Goal: Information Seeking & Learning: Learn about a topic

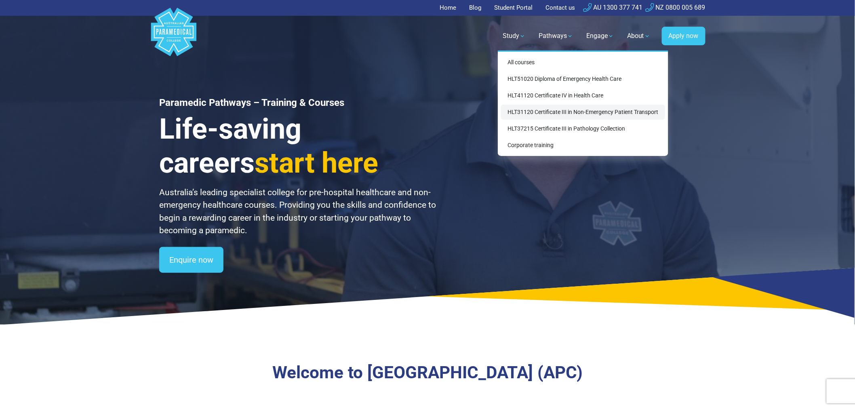
click at [566, 112] on link "HLT31120 Certificate III in Non-Emergency Patient Transport" at bounding box center [583, 112] width 164 height 15
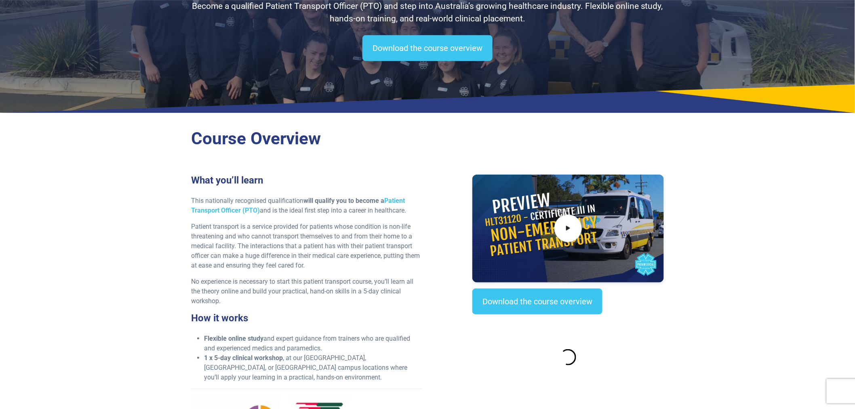
scroll to position [224, 0]
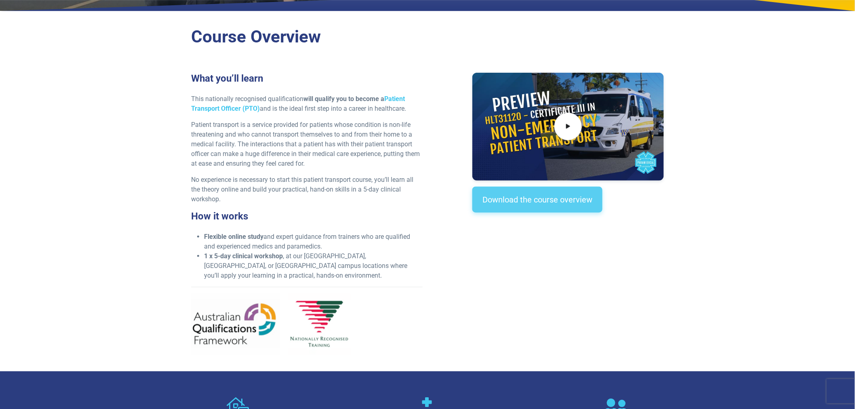
click at [540, 202] on link "Download the course overview" at bounding box center [537, 200] width 130 height 26
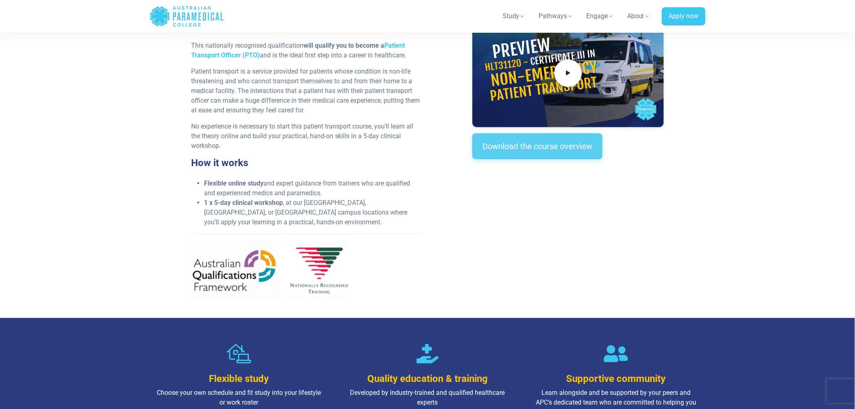
scroll to position [81, 0]
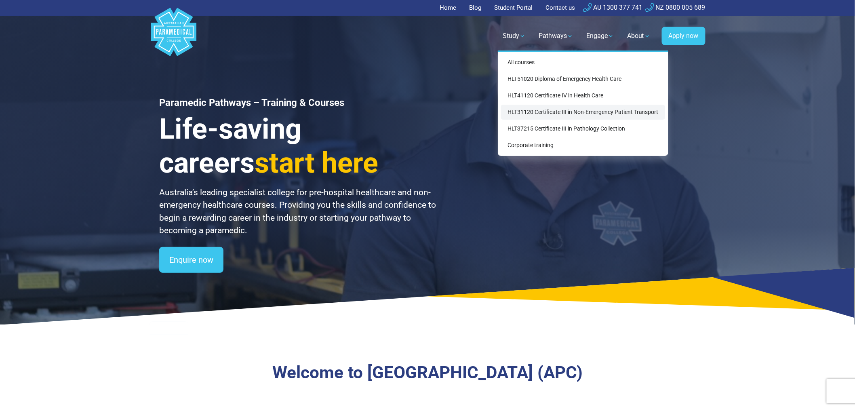
click at [566, 110] on link "HLT31120 Certificate III in Non-Emergency Patient Transport" at bounding box center [583, 112] width 164 height 15
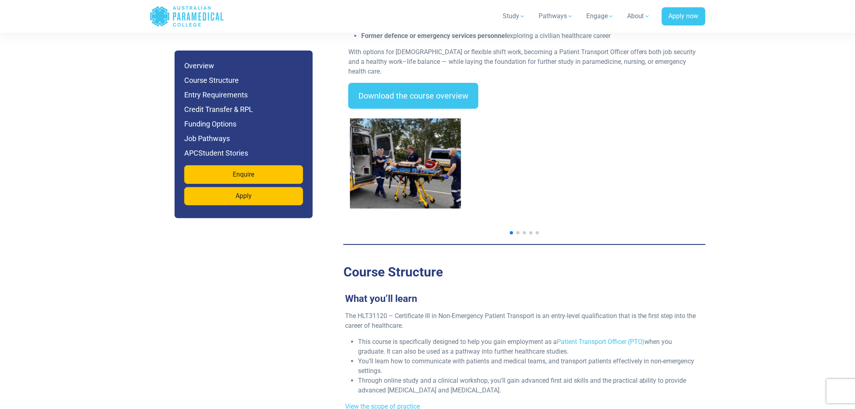
scroll to position [1212, 0]
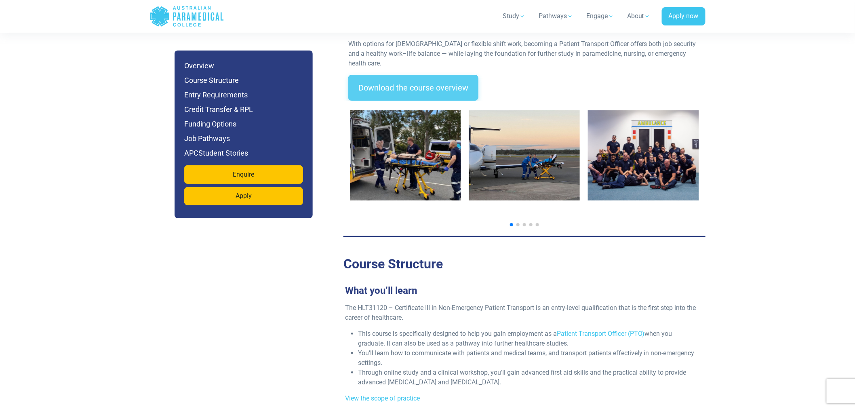
click at [394, 75] on link "Download the course overview" at bounding box center [413, 88] width 130 height 26
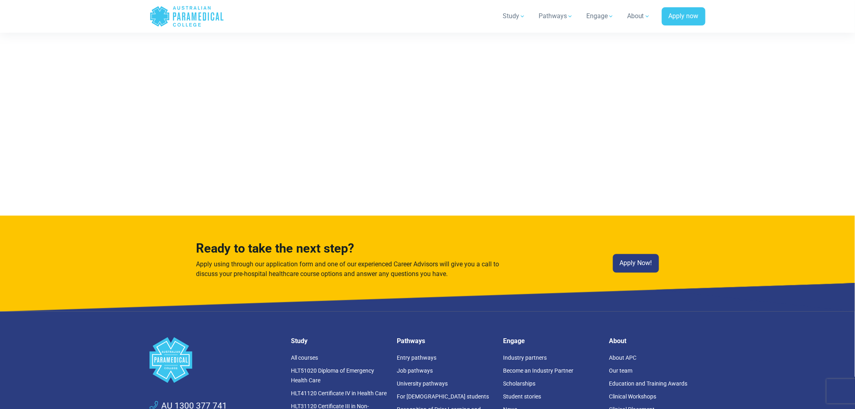
scroll to position [4587, 0]
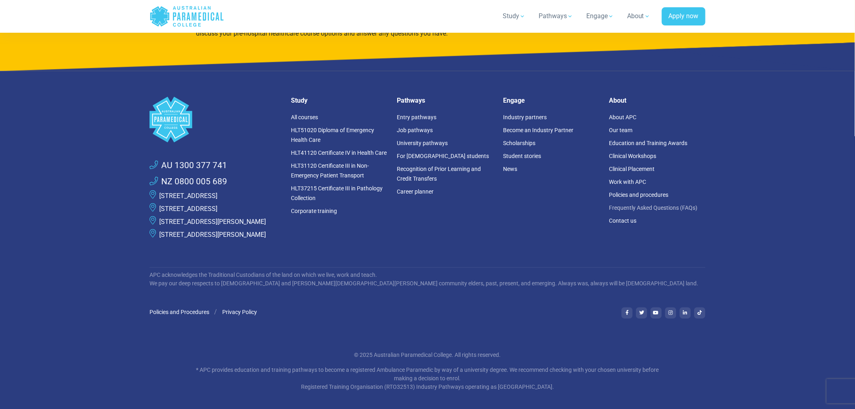
click at [640, 204] on link "Frequently Asked Questions (FAQs)" at bounding box center [653, 207] width 88 height 6
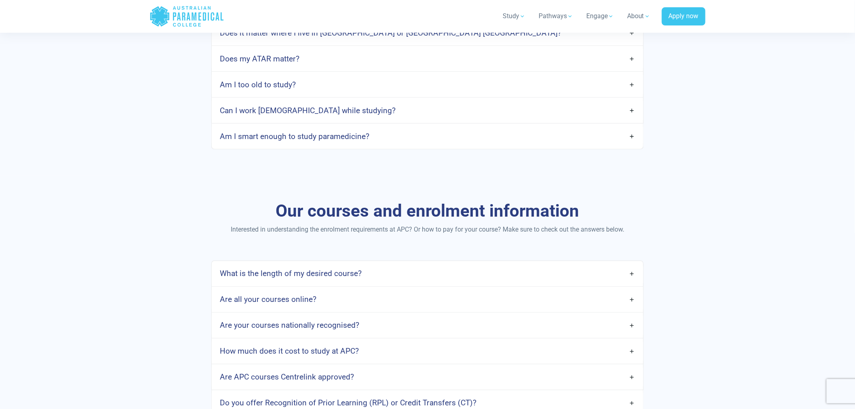
scroll to position [494, 0]
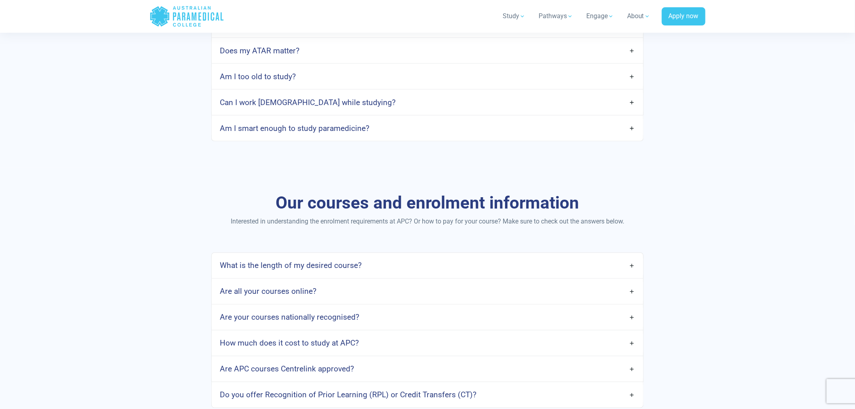
click at [261, 101] on h4 "Can I work [DEMOGRAPHIC_DATA] while studying?" at bounding box center [308, 102] width 176 height 9
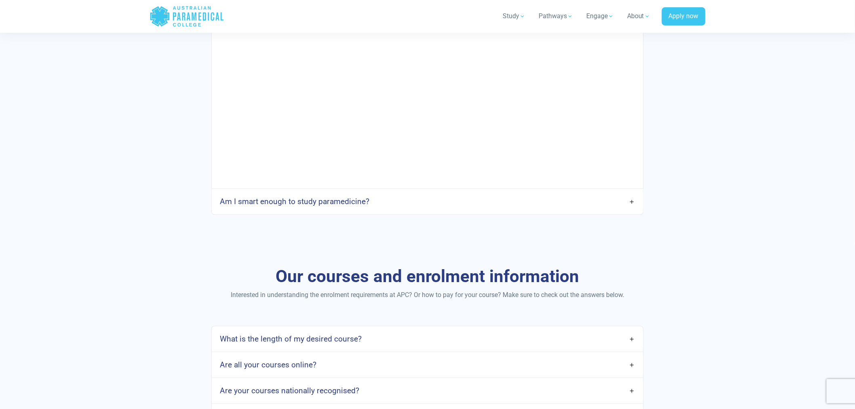
scroll to position [853, 0]
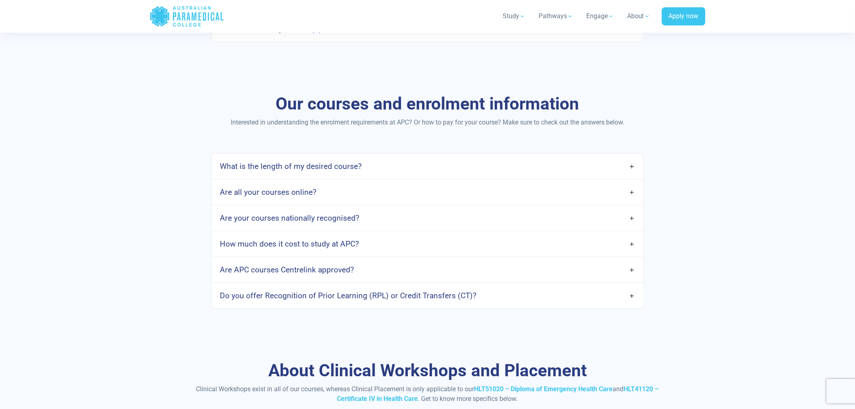
drag, startPoint x: 326, startPoint y: 239, endPoint x: 312, endPoint y: 240, distance: 14.2
click at [326, 239] on link "How much does it cost to study at APC?" at bounding box center [428, 243] width 432 height 19
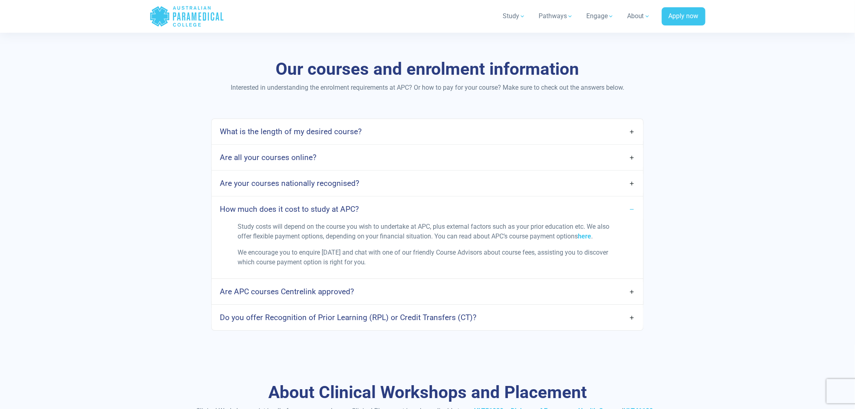
scroll to position [943, 0]
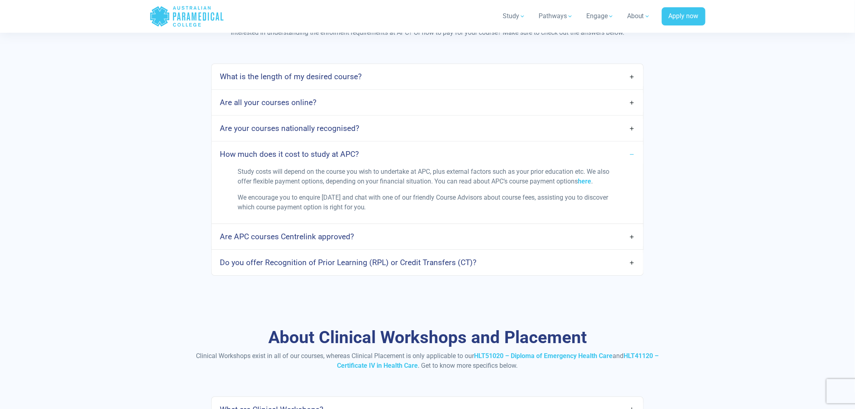
click at [339, 238] on h4 "Are APC courses Centrelink approved?" at bounding box center [287, 236] width 134 height 9
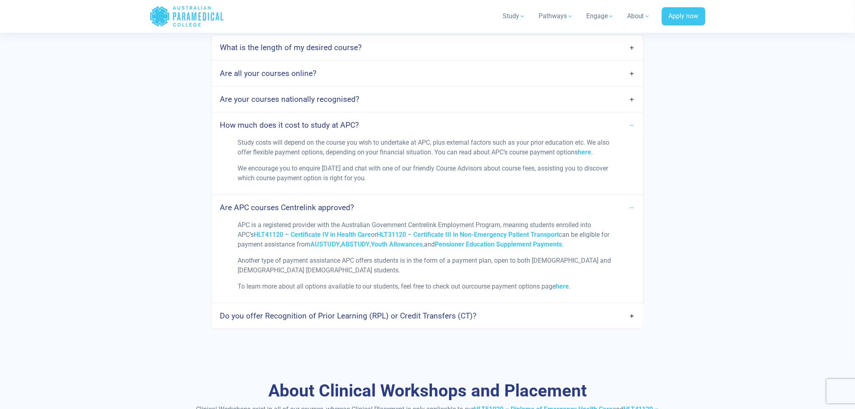
scroll to position [987, 0]
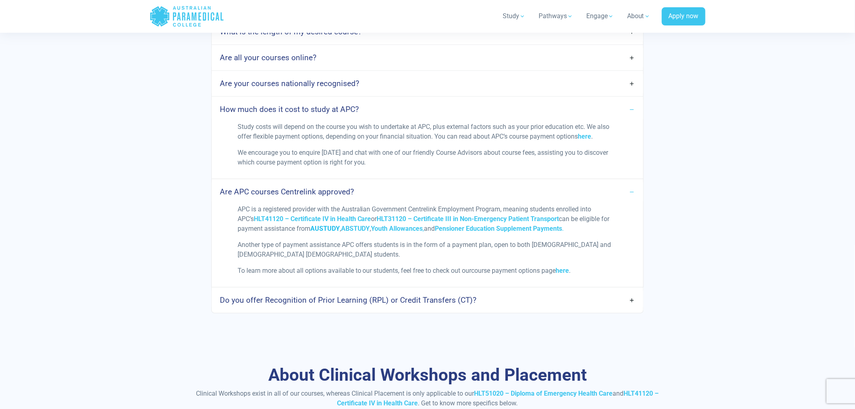
click at [337, 230] on span "AUSTUDY" at bounding box center [324, 229] width 29 height 8
click at [523, 229] on span "Pensioner Education Supplement Payments" at bounding box center [498, 229] width 127 height 8
click at [472, 228] on span "Pensioner Education Supplement Payments" at bounding box center [498, 229] width 127 height 8
